Goal: Task Accomplishment & Management: Use online tool/utility

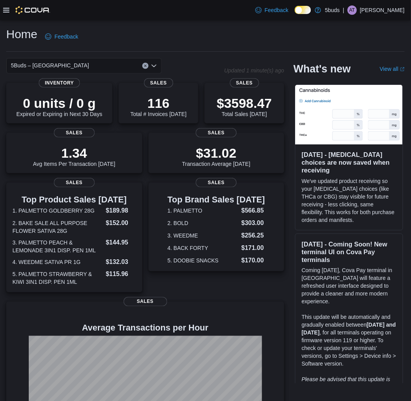
click at [5, 11] on icon at bounding box center [6, 10] width 6 height 6
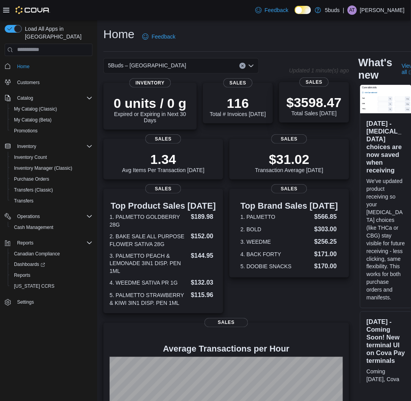
click at [293, 108] on p "$3598.47" at bounding box center [314, 103] width 55 height 16
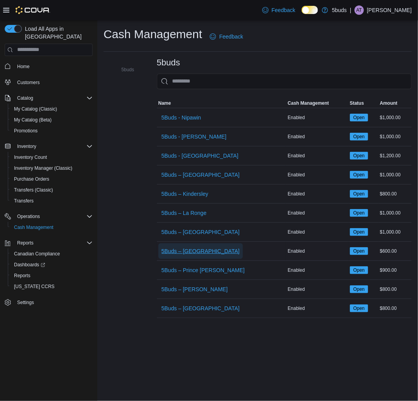
click at [209, 255] on span "5Buds – [GEOGRAPHIC_DATA]" at bounding box center [200, 251] width 78 height 16
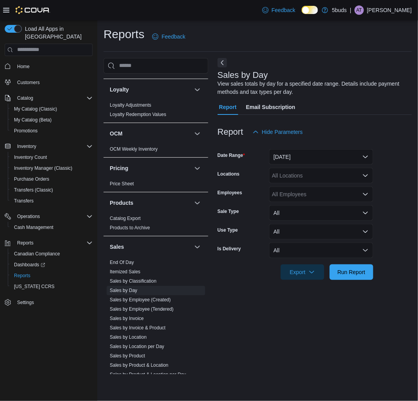
scroll to position [519, 0]
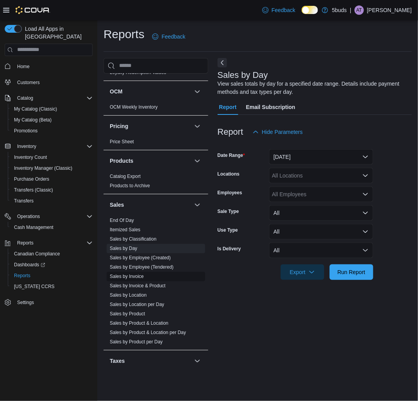
click at [140, 274] on link "Sales by Invoice" at bounding box center [127, 276] width 34 height 5
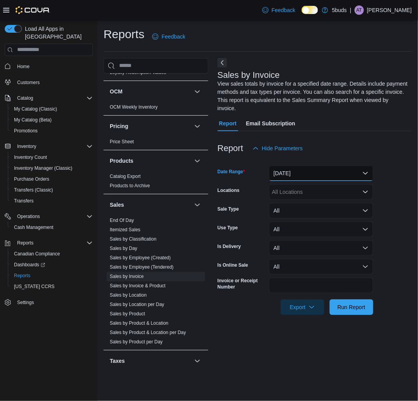
click at [303, 176] on button "Yesterday" at bounding box center [321, 173] width 104 height 16
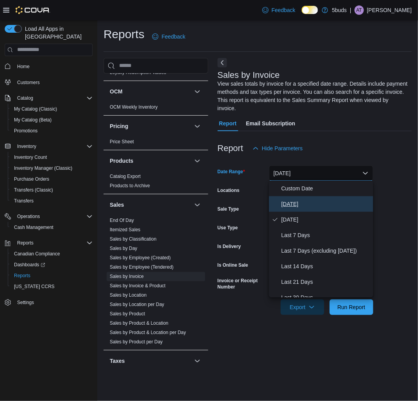
click at [307, 204] on span "Today" at bounding box center [325, 203] width 89 height 9
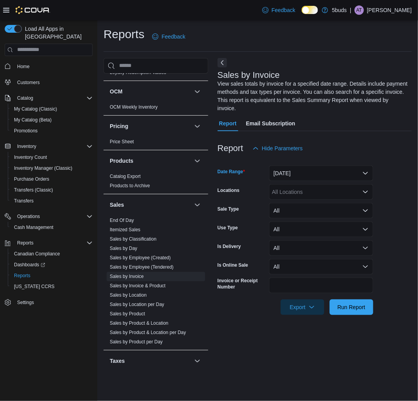
click at [324, 193] on div "All Locations" at bounding box center [321, 192] width 104 height 16
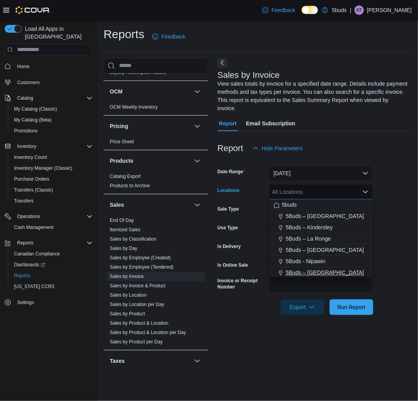
click at [330, 269] on span "5Buds – [GEOGRAPHIC_DATA]" at bounding box center [325, 272] width 78 height 8
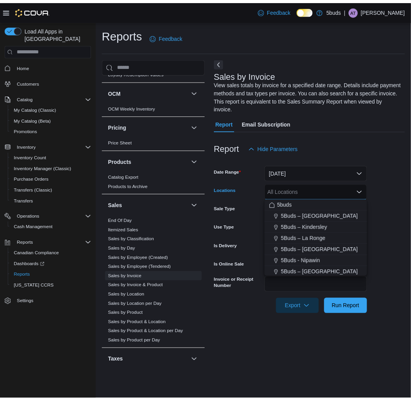
scroll to position [1, 0]
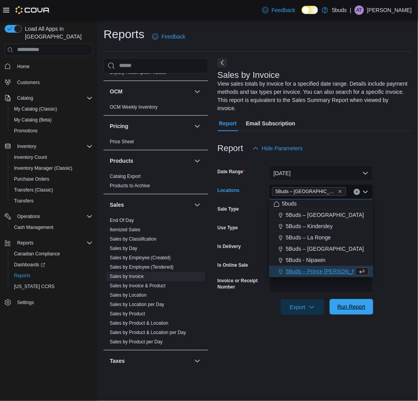
click at [353, 302] on span "Run Report" at bounding box center [351, 307] width 34 height 16
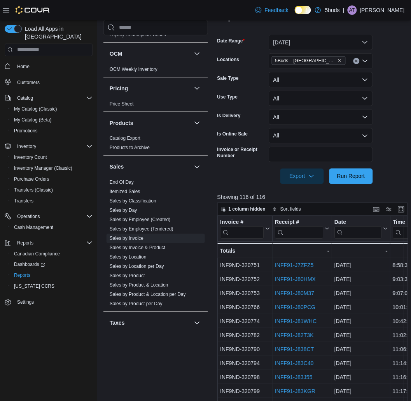
scroll to position [86, 0]
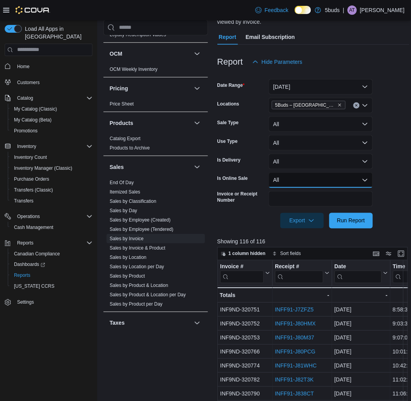
click at [320, 180] on button "All" at bounding box center [321, 180] width 104 height 16
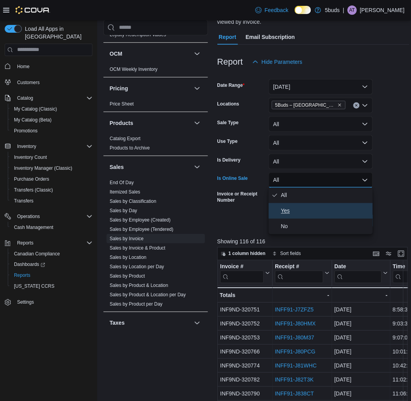
click at [312, 207] on span "Yes" at bounding box center [325, 210] width 89 height 9
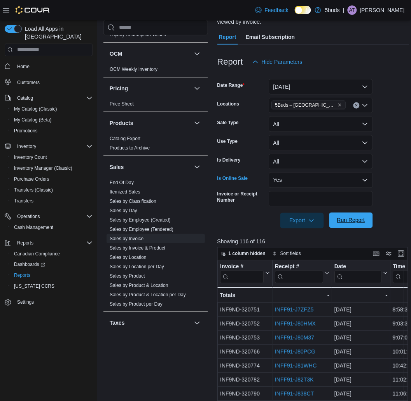
click at [352, 219] on span "Run Report" at bounding box center [351, 220] width 28 height 8
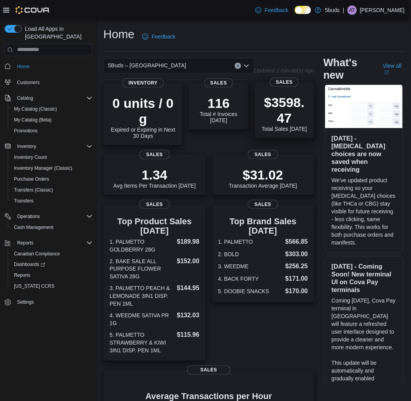
click at [280, 100] on p "$3598.47" at bounding box center [284, 110] width 47 height 31
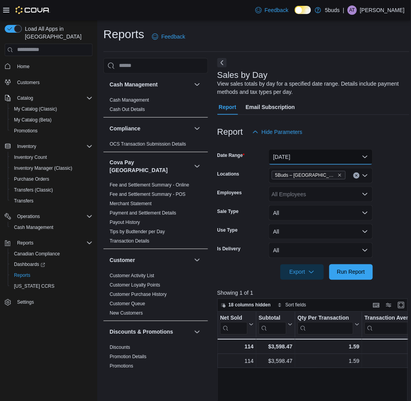
click at [304, 159] on button "Today" at bounding box center [321, 157] width 104 height 16
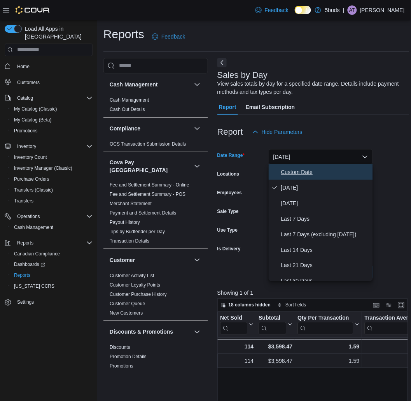
click at [306, 172] on span "Custom Date" at bounding box center [325, 171] width 89 height 9
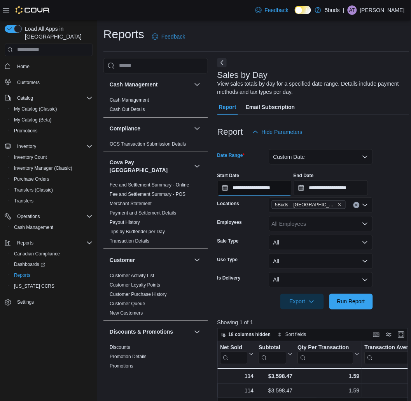
click at [290, 191] on input "**********" at bounding box center [254, 188] width 75 height 16
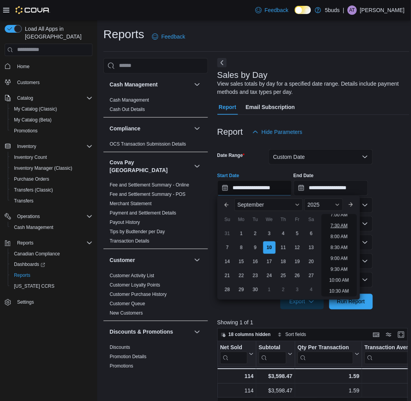
scroll to position [173, 0]
click at [339, 239] on li "9:00 AM" at bounding box center [339, 243] width 23 height 9
type input "**********"
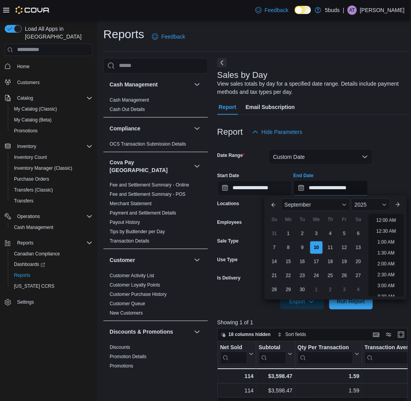
click at [368, 185] on input "**********" at bounding box center [331, 188] width 75 height 16
click at [389, 235] on li "9:00 PM" at bounding box center [387, 236] width 24 height 9
type input "**********"
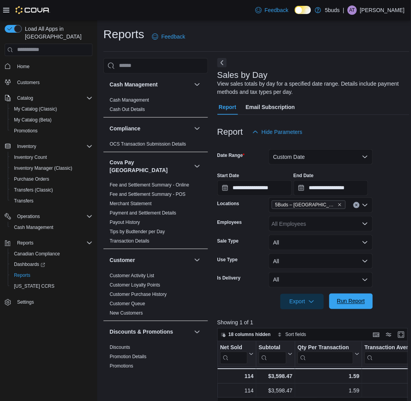
click at [353, 304] on span "Run Report" at bounding box center [351, 301] width 28 height 8
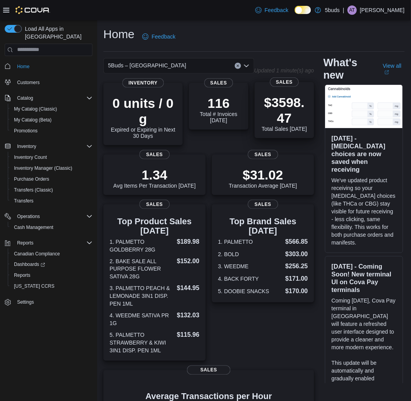
click at [279, 106] on p "$3598.47" at bounding box center [284, 110] width 47 height 31
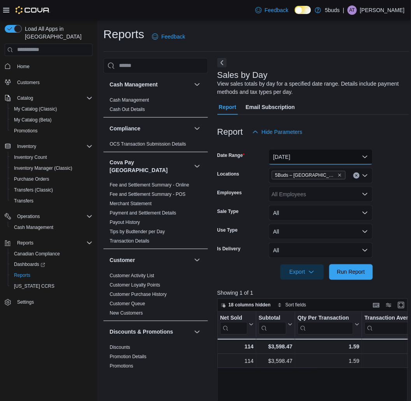
click at [290, 159] on button "[DATE]" at bounding box center [321, 157] width 104 height 16
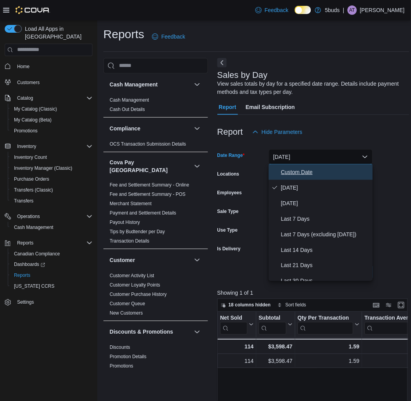
click at [301, 172] on span "Custom Date" at bounding box center [325, 171] width 89 height 9
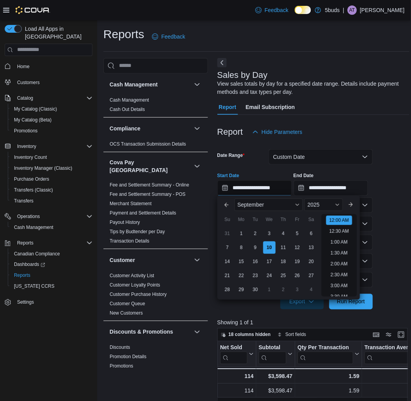
click at [265, 187] on input "**********" at bounding box center [254, 188] width 75 height 16
click at [240, 231] on div "1" at bounding box center [242, 234] width 14 height 14
type input "**********"
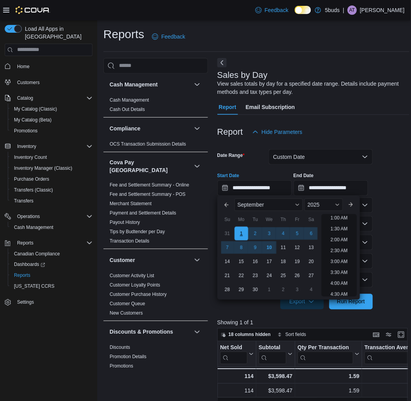
scroll to position [2, 0]
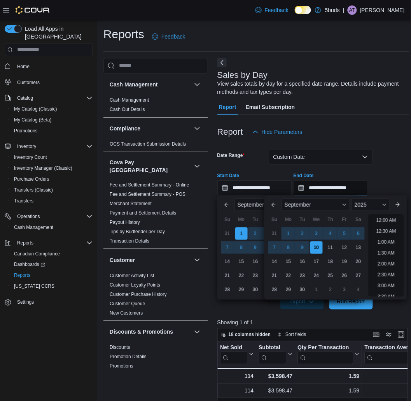
click at [361, 192] on input "**********" at bounding box center [331, 188] width 75 height 16
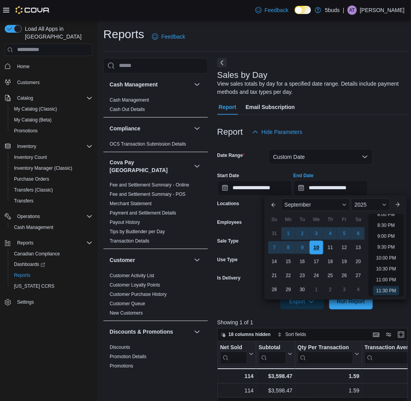
click at [314, 247] on div "10" at bounding box center [317, 248] width 14 height 14
click at [370, 305] on button "Run Report" at bounding box center [352, 301] width 44 height 16
